Goal: Task Accomplishment & Management: Complete application form

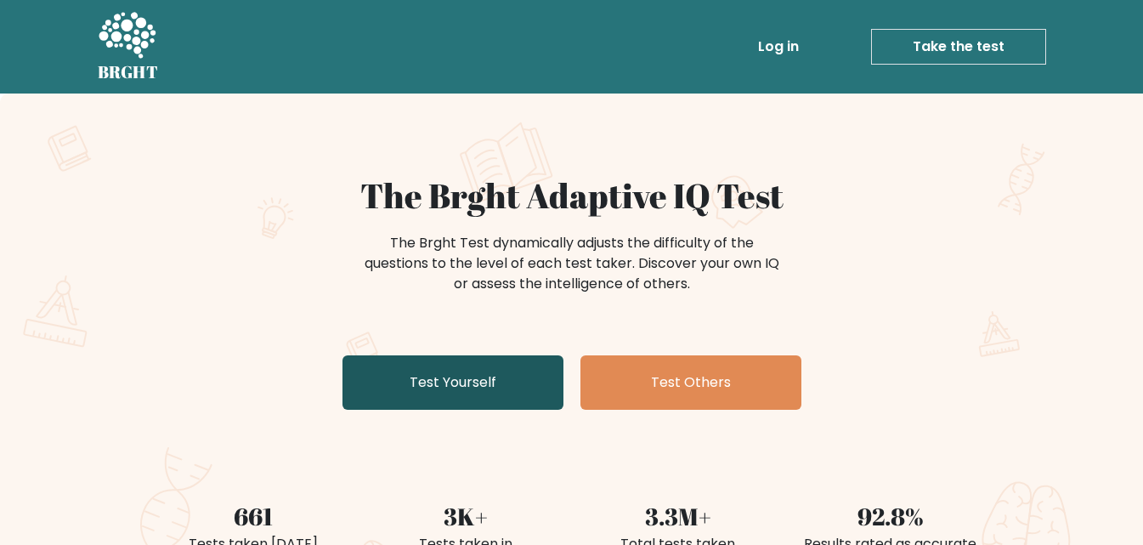
click at [528, 368] on link "Test Yourself" at bounding box center [453, 382] width 221 height 54
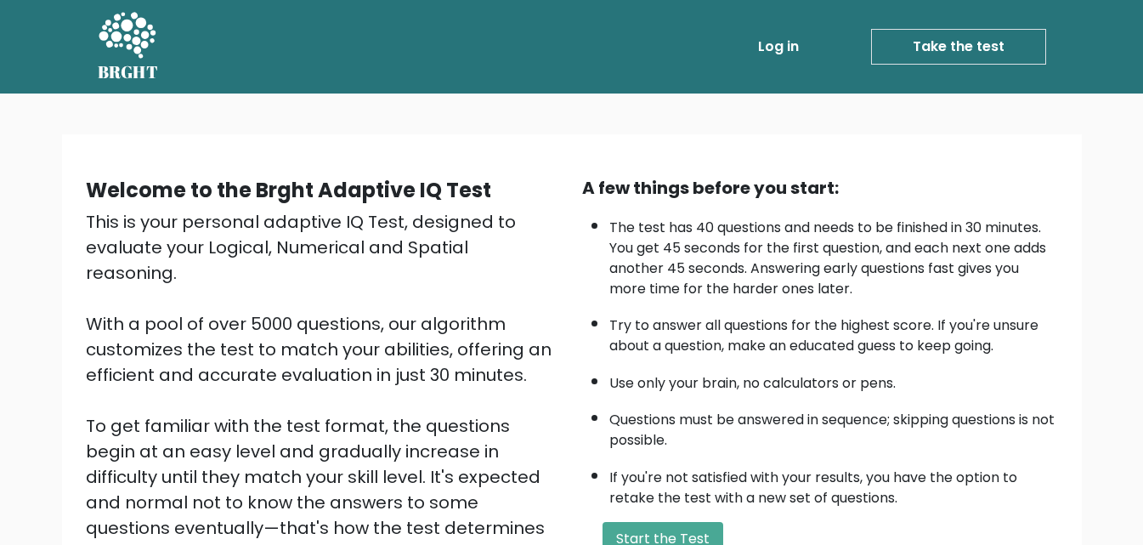
scroll to position [85, 0]
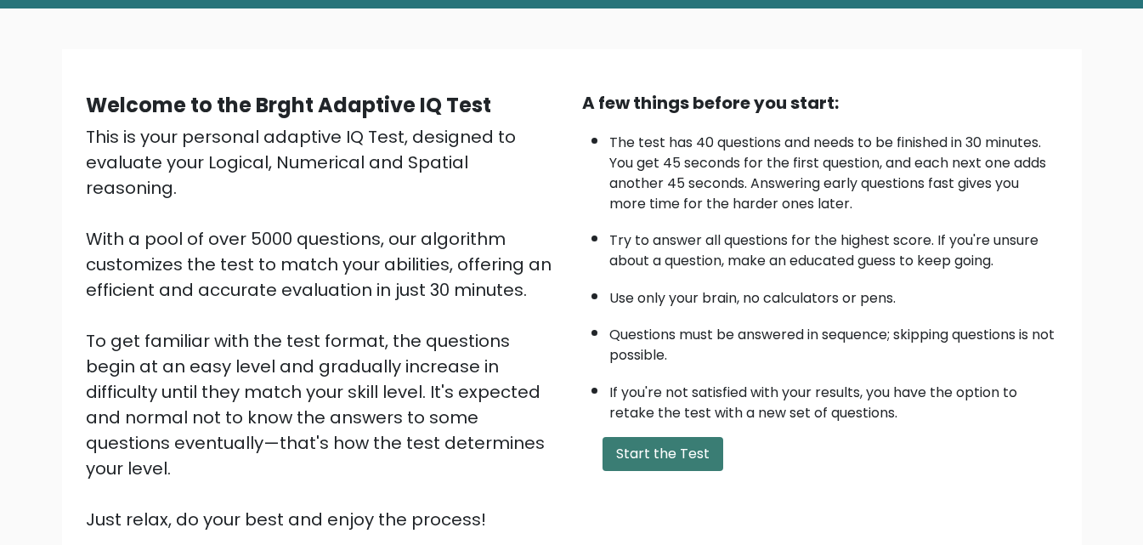
click at [673, 446] on button "Start the Test" at bounding box center [663, 454] width 121 height 34
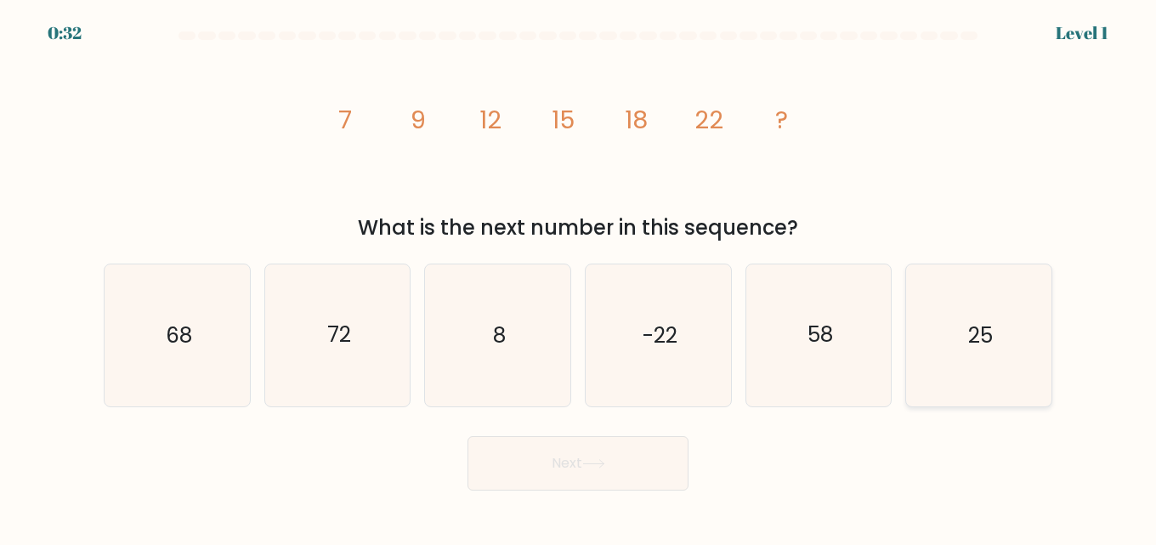
click at [993, 326] on text "25" at bounding box center [980, 335] width 25 height 30
click at [579, 277] on input "f. 25" at bounding box center [578, 275] width 1 height 4
radio input "true"
click at [629, 462] on button "Next" at bounding box center [578, 463] width 221 height 54
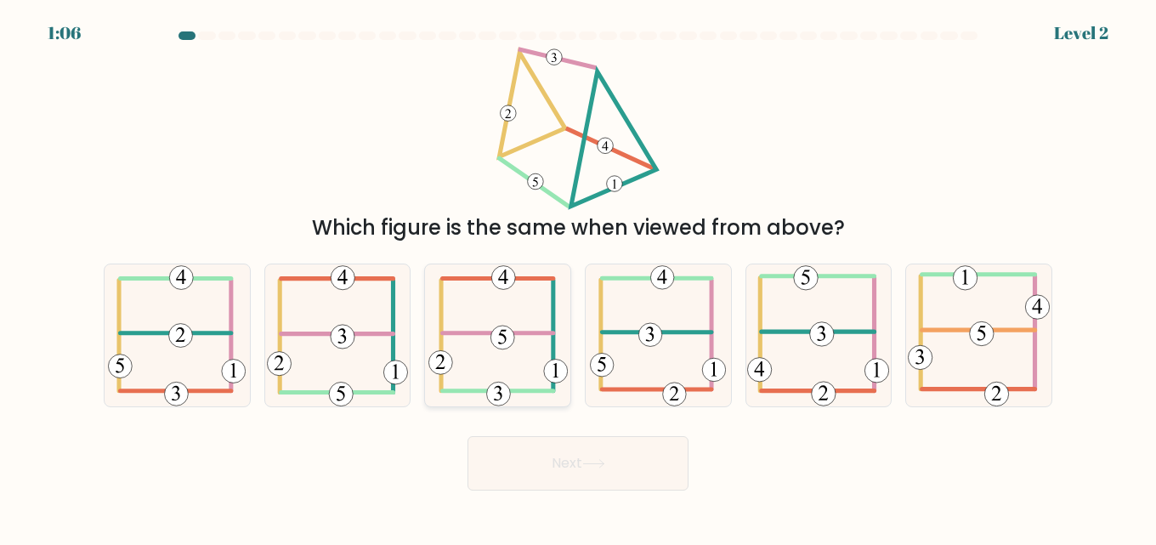
click at [498, 342] on 115 at bounding box center [503, 338] width 24 height 24
click at [578, 277] on input "c." at bounding box center [578, 275] width 1 height 4
radio input "true"
click at [516, 442] on button "Next" at bounding box center [578, 463] width 221 height 54
